Goal: Information Seeking & Learning: Learn about a topic

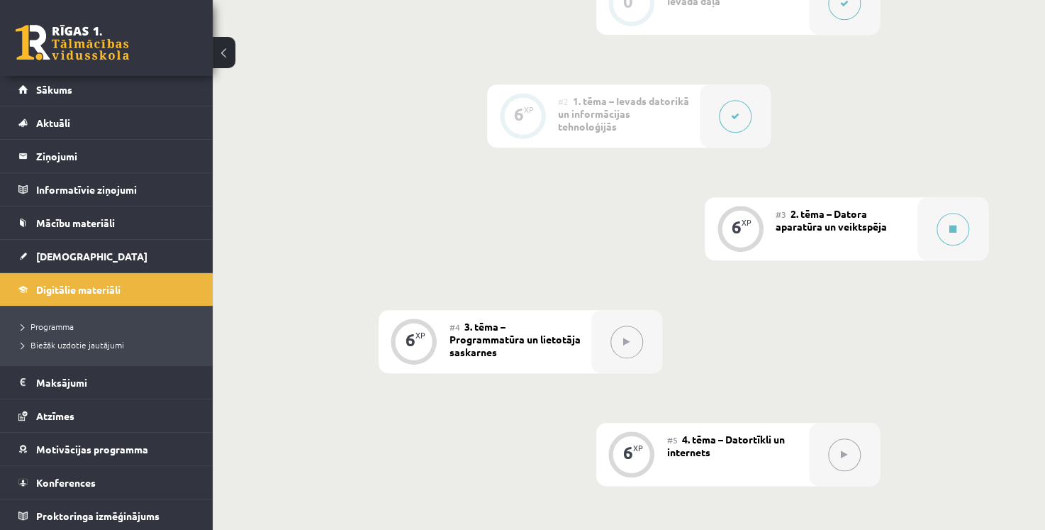
scroll to position [3, 0]
click at [146, 474] on link "Konferences" at bounding box center [106, 482] width 177 height 33
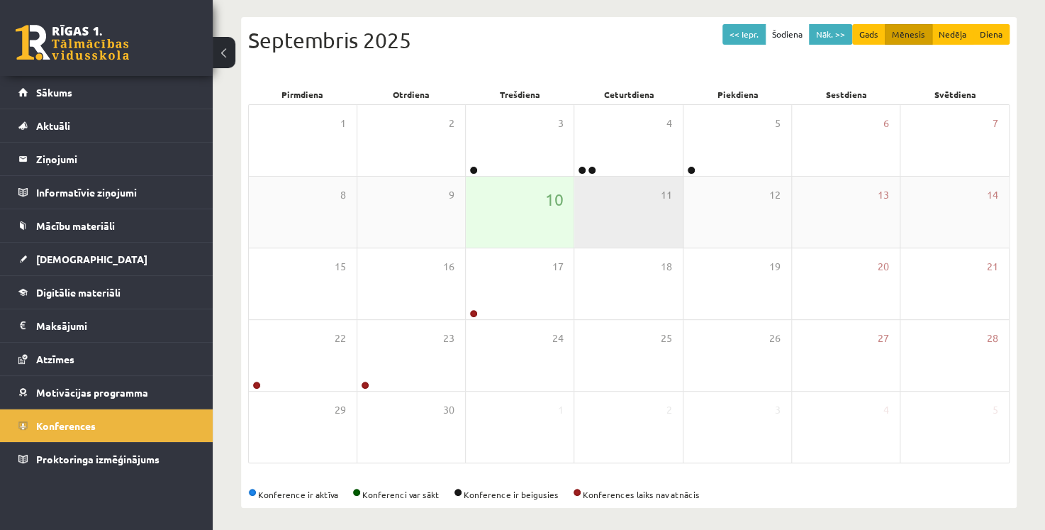
scroll to position [142, 0]
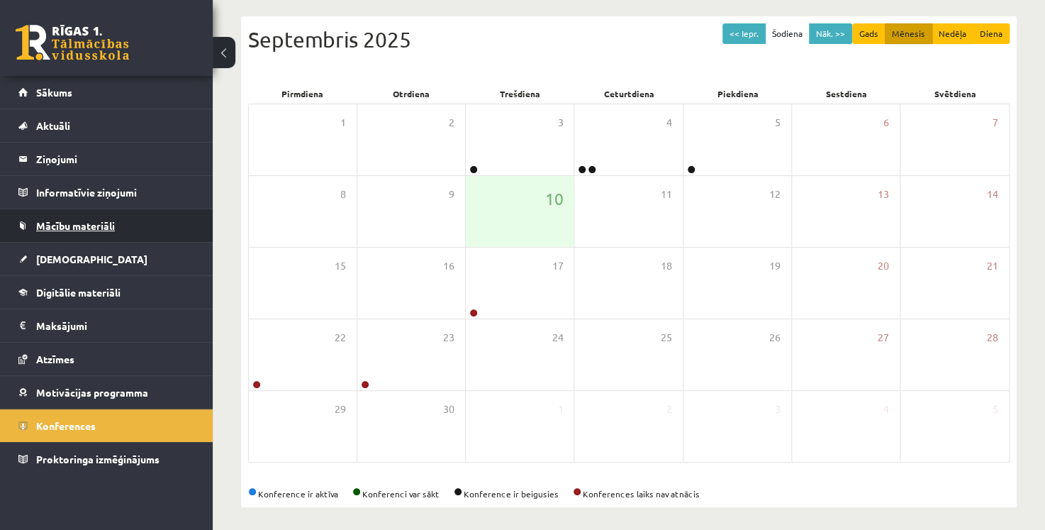
click at [84, 225] on span "Mācību materiāli" at bounding box center [75, 225] width 79 height 13
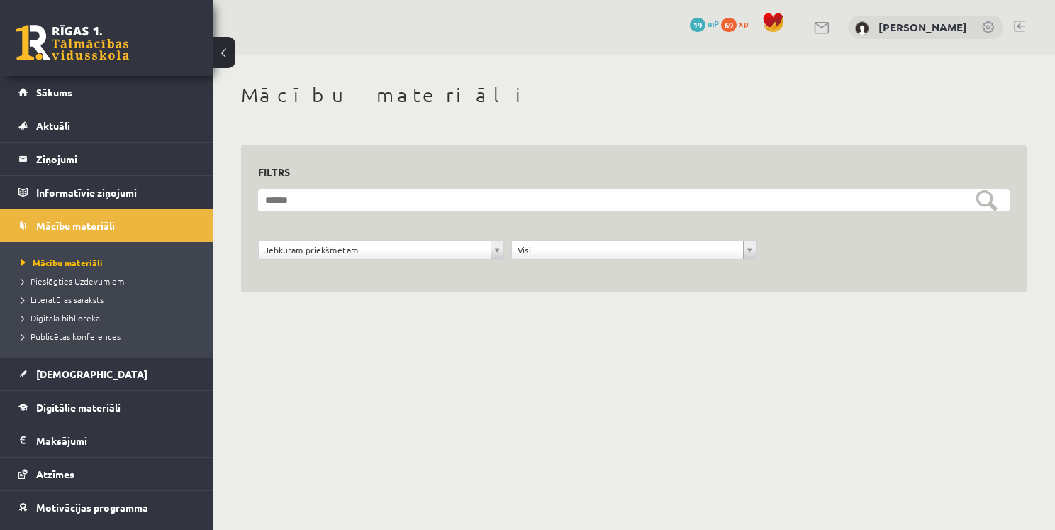
click at [86, 333] on span "Publicētas konferences" at bounding box center [70, 335] width 99 height 11
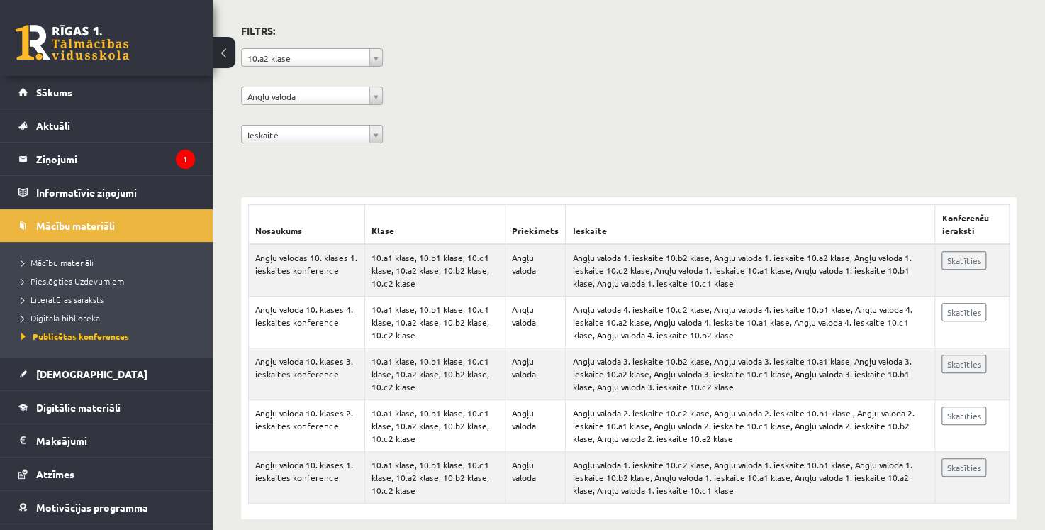
scroll to position [123, 0]
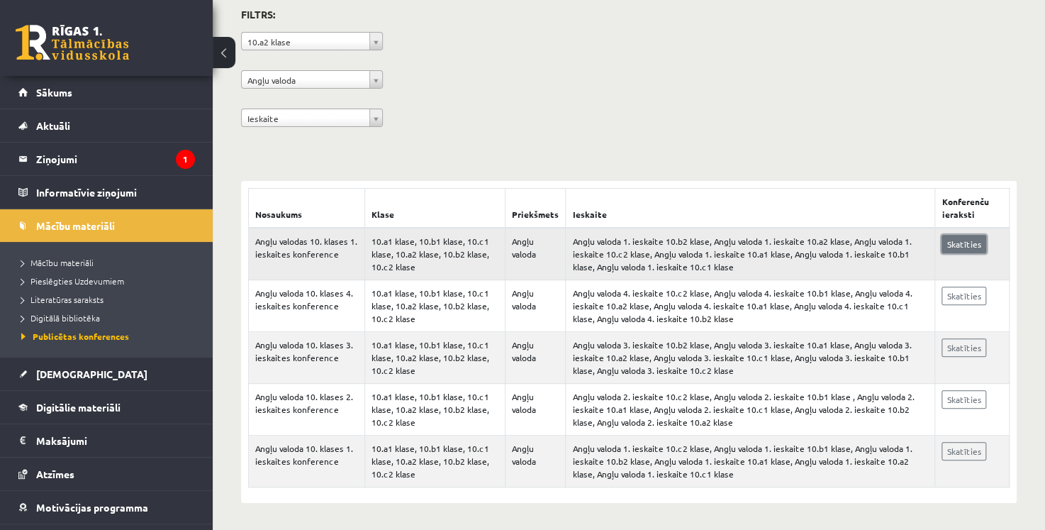
click at [963, 242] on link "Skatīties" at bounding box center [963, 244] width 45 height 18
